Goal: Task Accomplishment & Management: Manage account settings

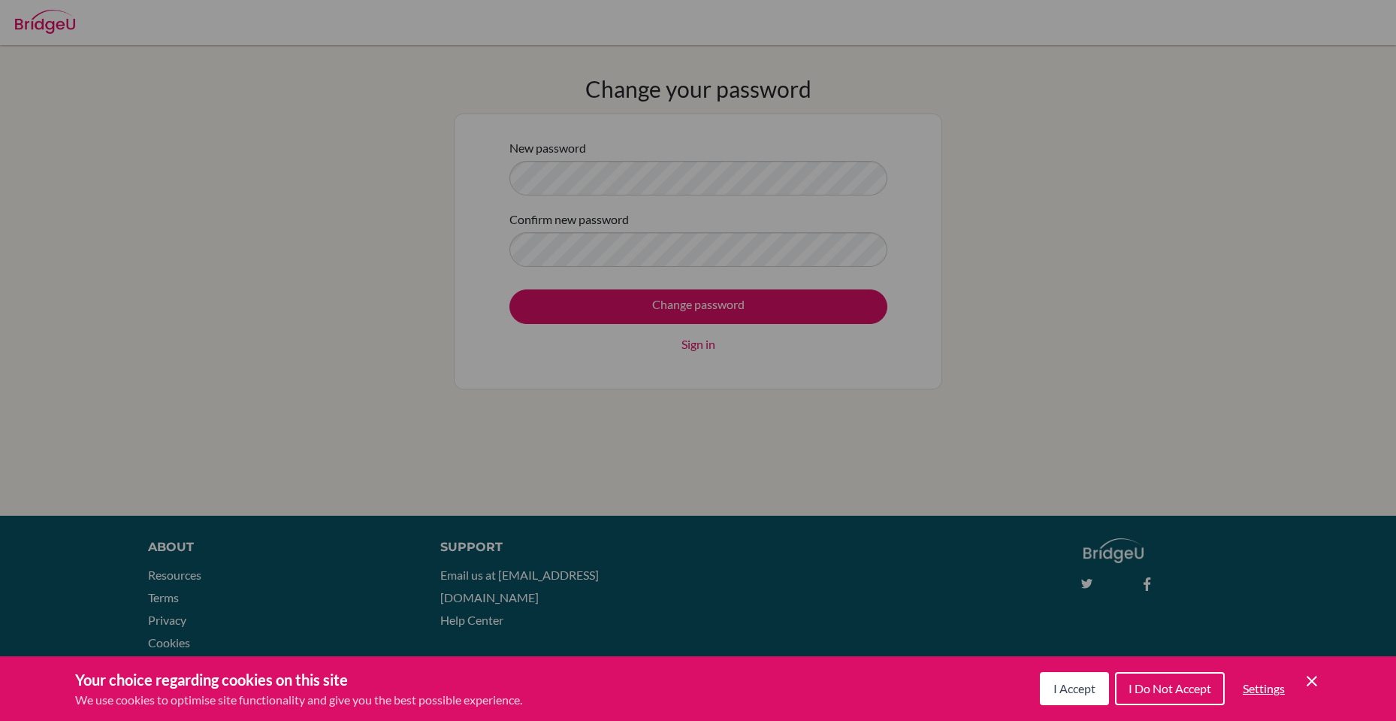
click at [1068, 698] on button "I Accept" at bounding box center [1074, 688] width 69 height 33
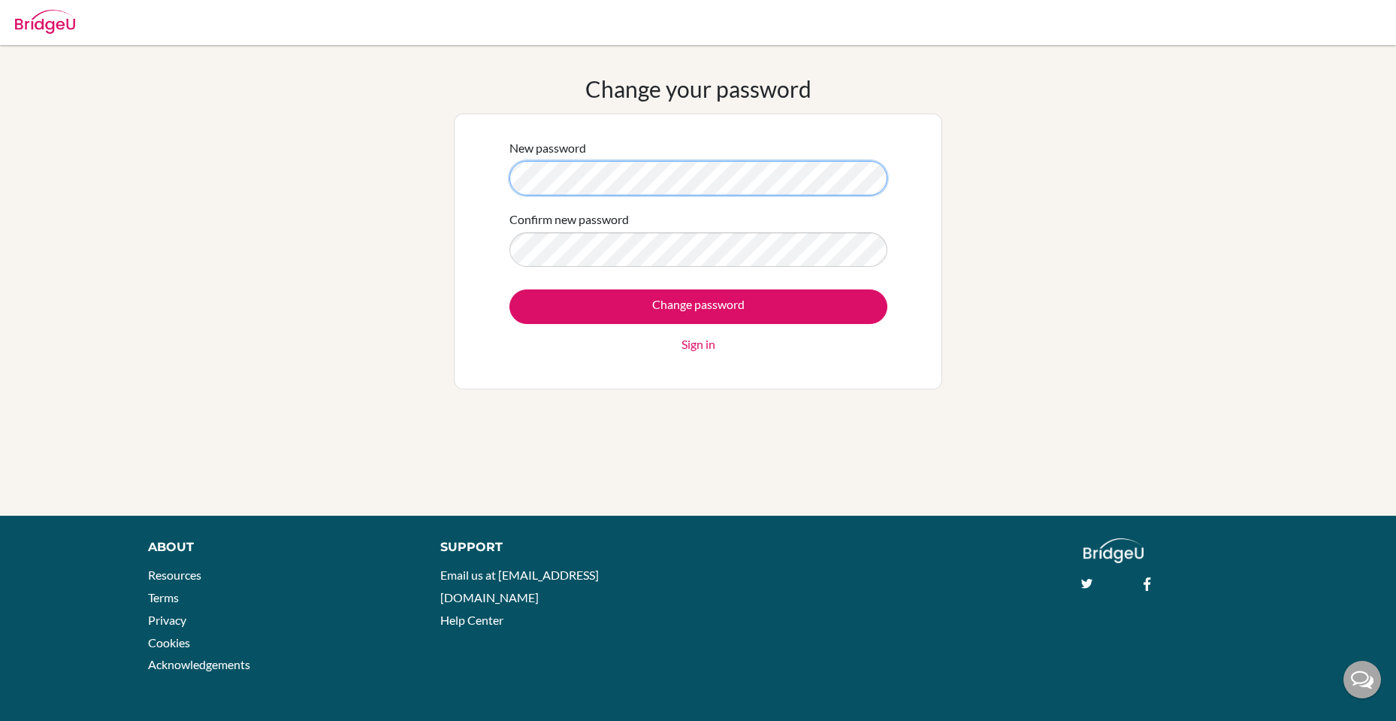
click at [510, 289] on input "Change password" at bounding box center [699, 306] width 378 height 35
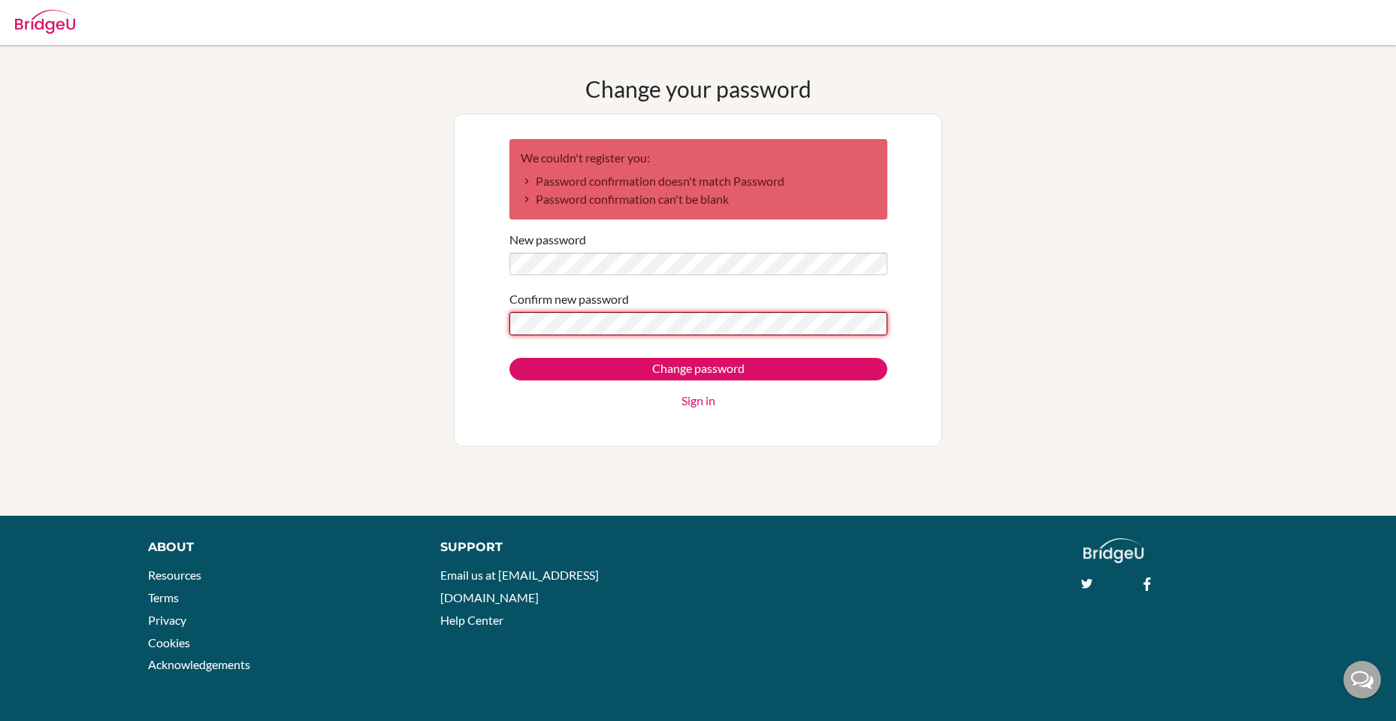
click at [510, 358] on input "Change password" at bounding box center [699, 369] width 378 height 23
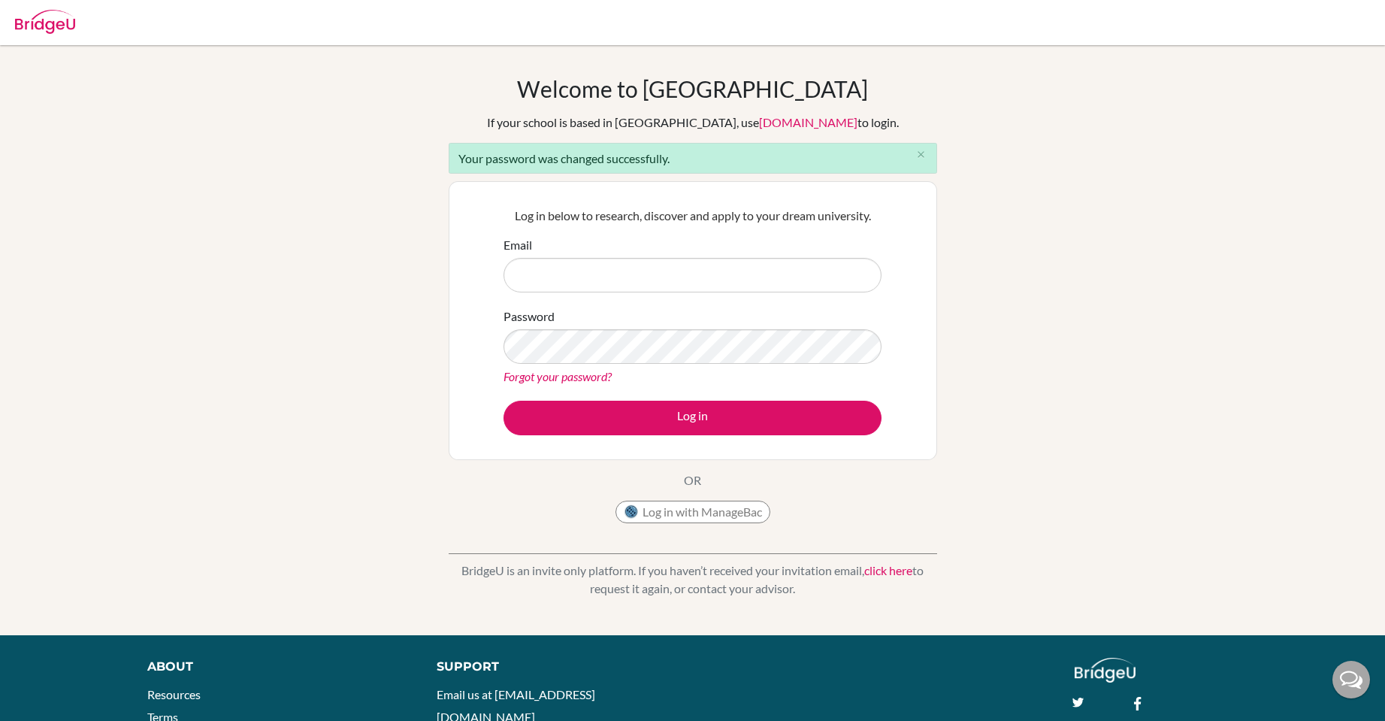
click at [638, 259] on input "Email" at bounding box center [693, 275] width 378 height 35
click at [640, 267] on input "Email" at bounding box center [693, 275] width 378 height 35
click at [644, 285] on input "Email" at bounding box center [693, 275] width 378 height 35
type input "e"
paste input "[EMAIL_ADDRESS][DOMAIN_NAME]"
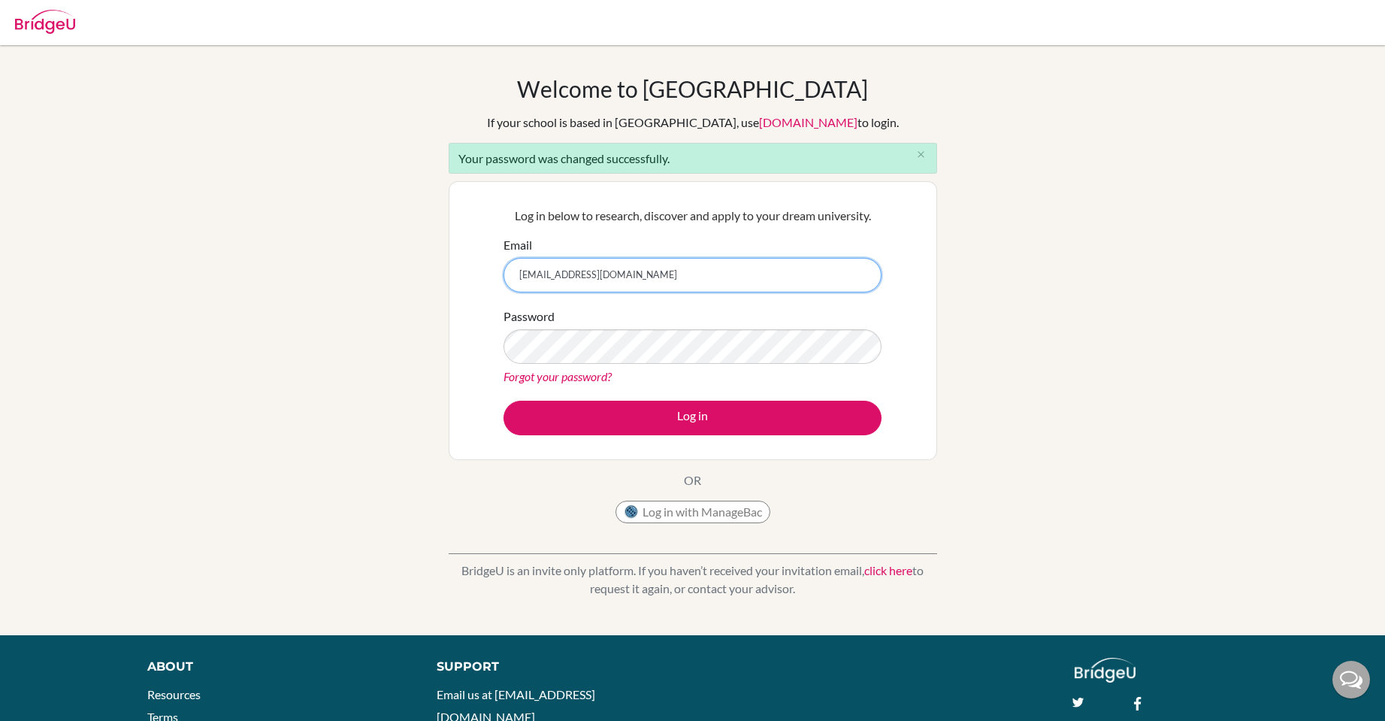
type input "[EMAIL_ADDRESS][DOMAIN_NAME]"
click at [504, 401] on button "Log in" at bounding box center [693, 418] width 378 height 35
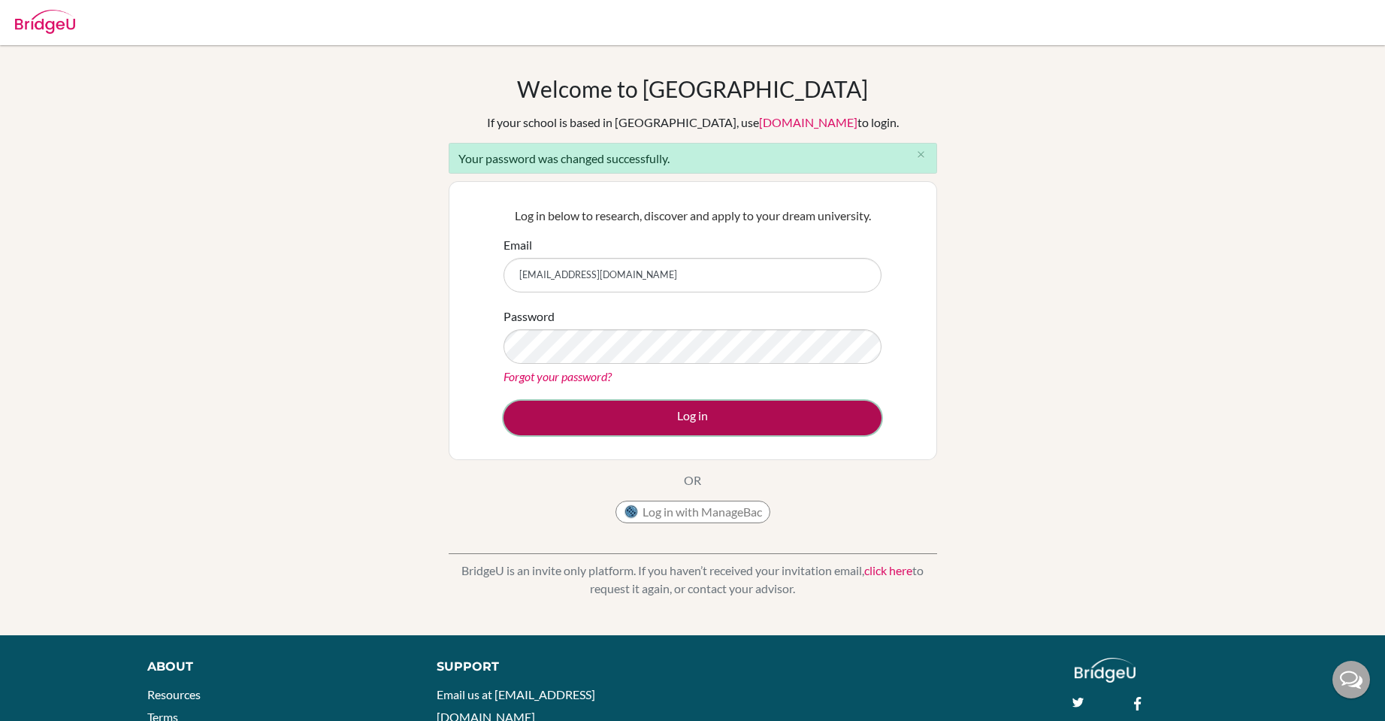
click at [615, 419] on button "Log in" at bounding box center [693, 418] width 378 height 35
